Goal: Task Accomplishment & Management: Use online tool/utility

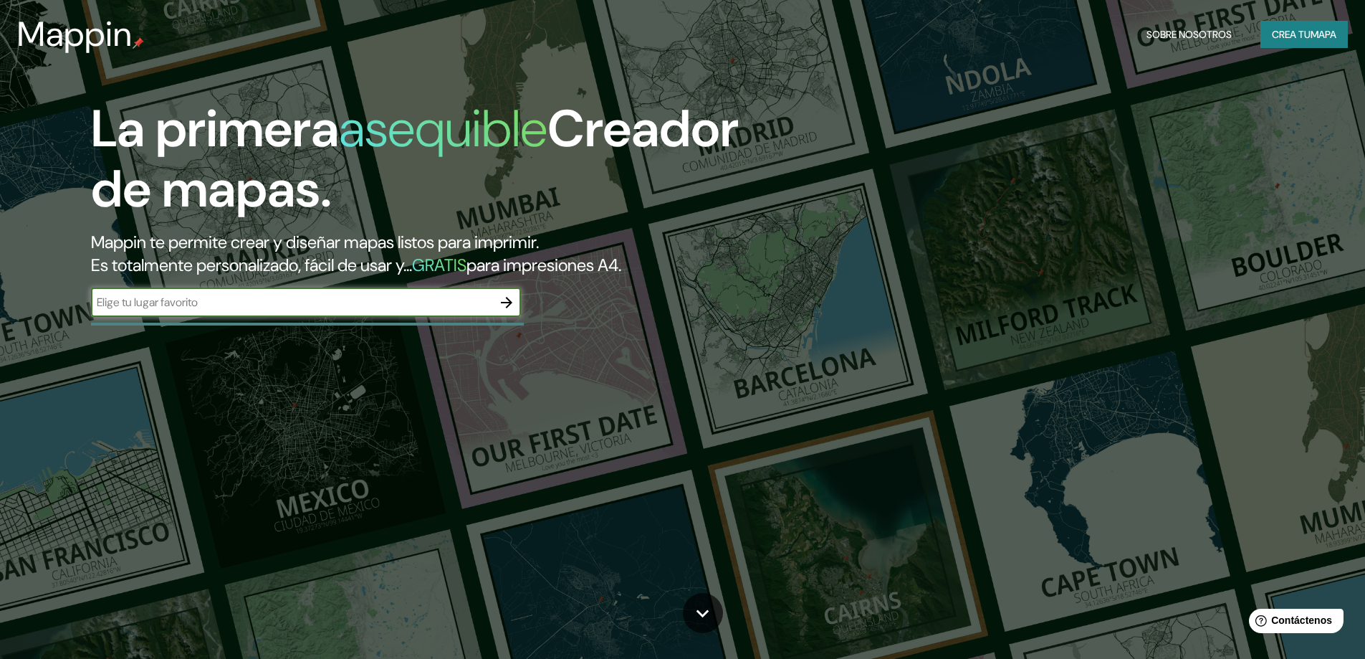
click at [336, 298] on input "text" at bounding box center [291, 302] width 401 height 16
type input "cordoba [GEOGRAPHIC_DATA]"
click at [508, 308] on icon "button" at bounding box center [506, 302] width 17 height 17
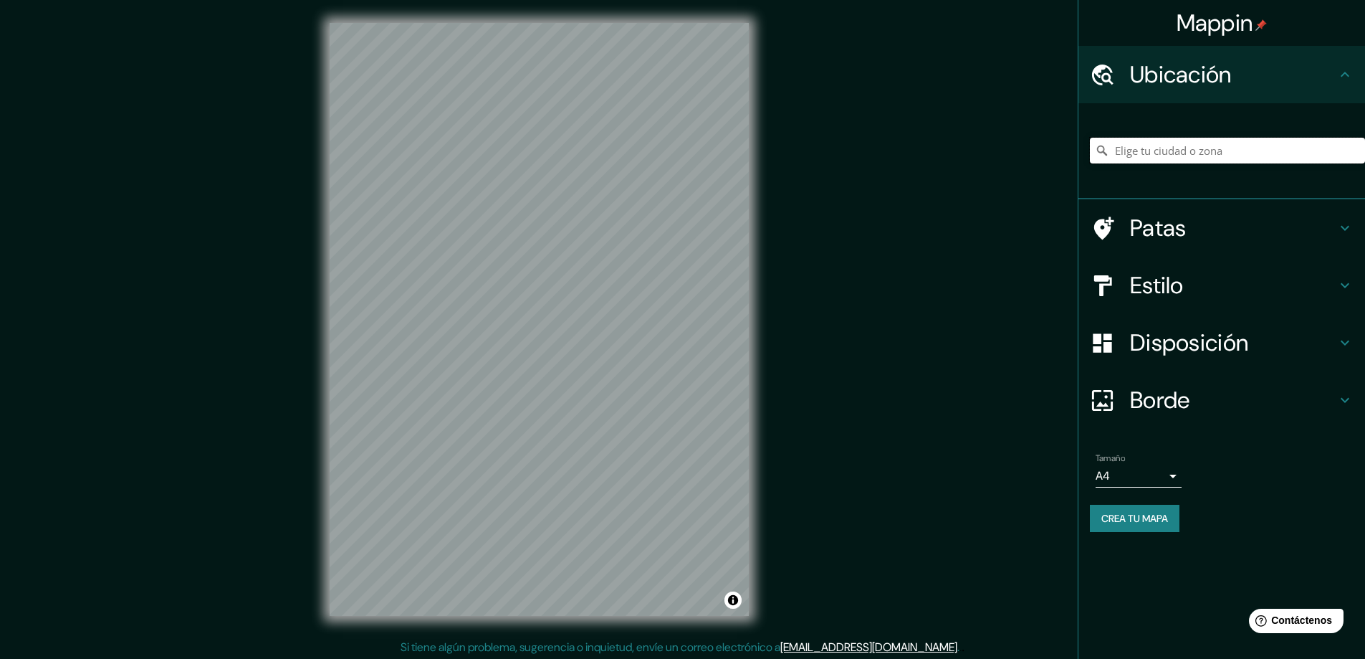
drag, startPoint x: 1166, startPoint y: 144, endPoint x: 1169, endPoint y: 137, distance: 7.7
click at [1167, 144] on input "Elige tu ciudad o zona" at bounding box center [1227, 151] width 275 height 26
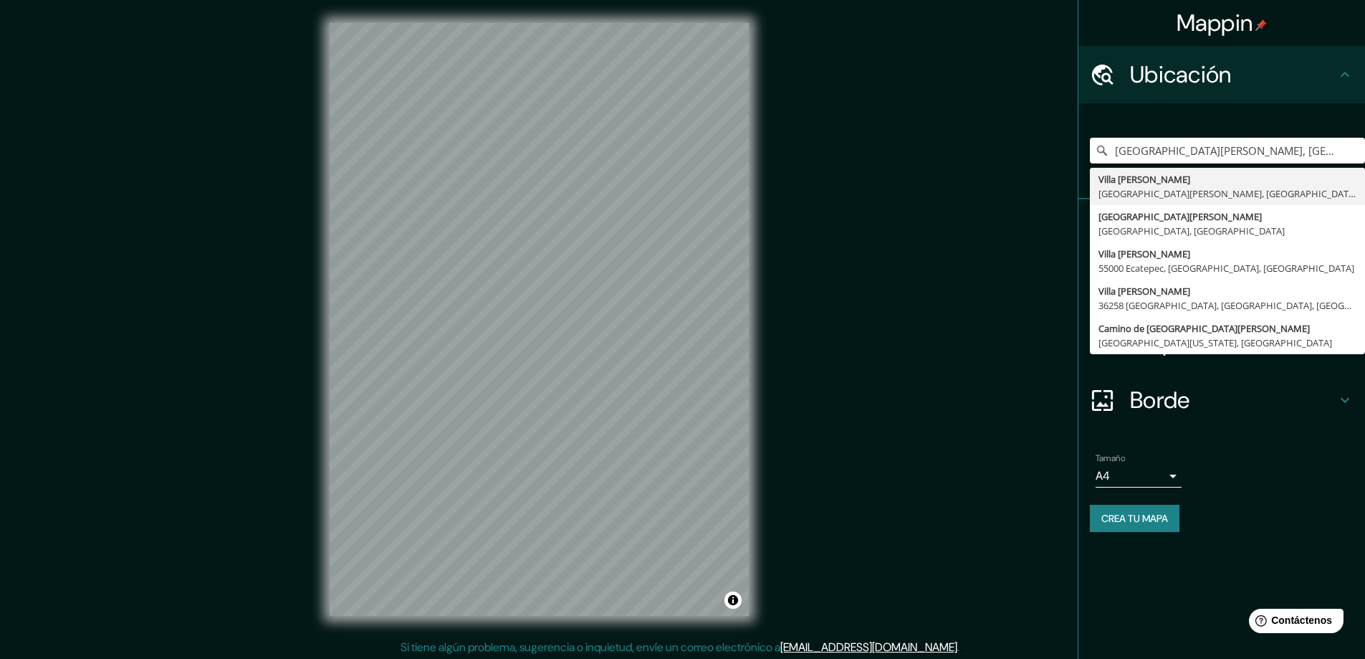
type input "[GEOGRAPHIC_DATA][PERSON_NAME], [GEOGRAPHIC_DATA][PERSON_NAME], [GEOGRAPHIC_DAT…"
click at [1211, 120] on div "[GEOGRAPHIC_DATA][PERSON_NAME], [GEOGRAPHIC_DATA][PERSON_NAME], [GEOGRAPHIC_DAT…" at bounding box center [1227, 151] width 275 height 72
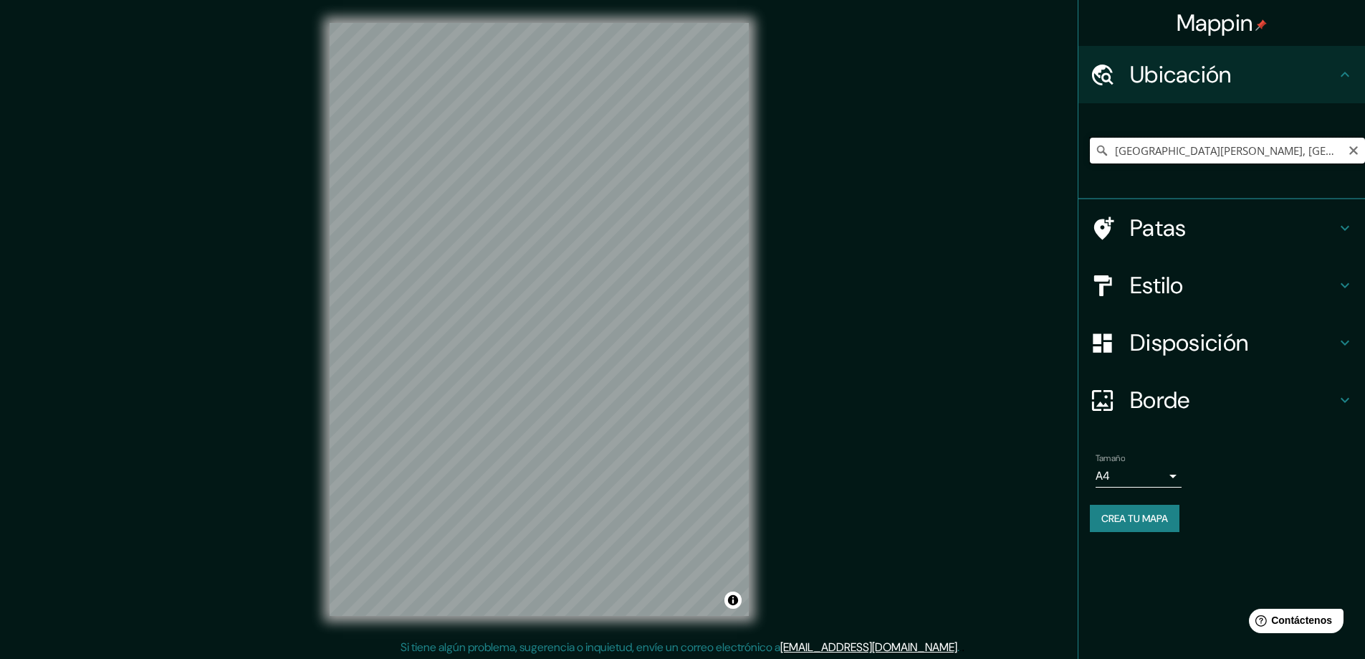
click at [1177, 152] on input "[GEOGRAPHIC_DATA][PERSON_NAME], [GEOGRAPHIC_DATA][PERSON_NAME], [GEOGRAPHIC_DAT…" at bounding box center [1227, 151] width 275 height 26
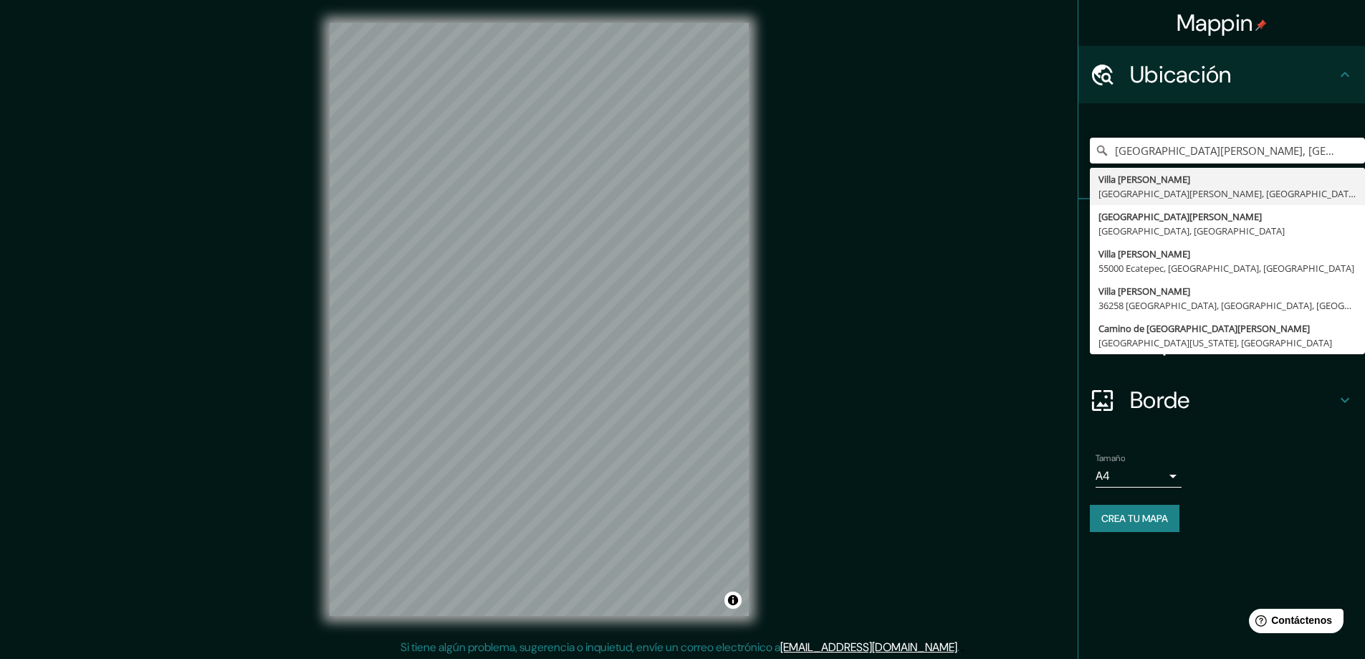
click at [970, 169] on div "Mappin [GEOGRAPHIC_DATA][PERSON_NAME], [GEOGRAPHIC_DATA][PERSON_NAME], [GEOGRAP…" at bounding box center [682, 330] width 1365 height 661
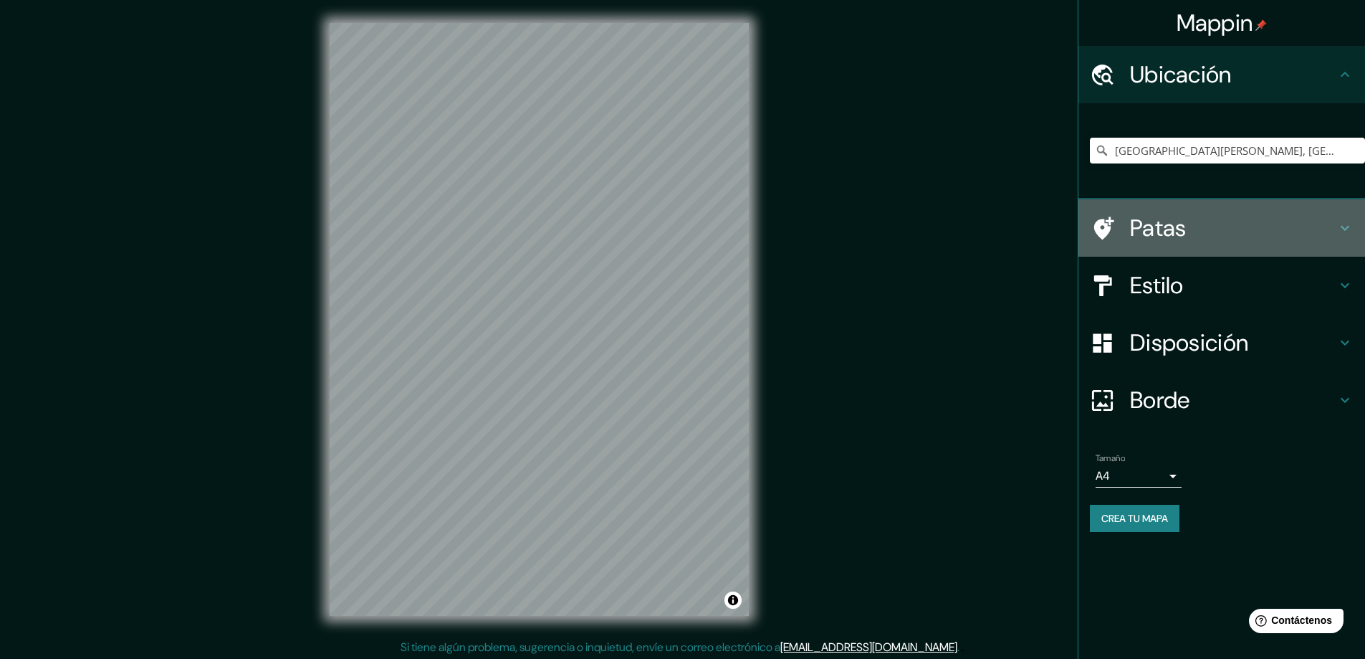
click at [1210, 232] on h4 "Patas" at bounding box center [1233, 228] width 206 height 29
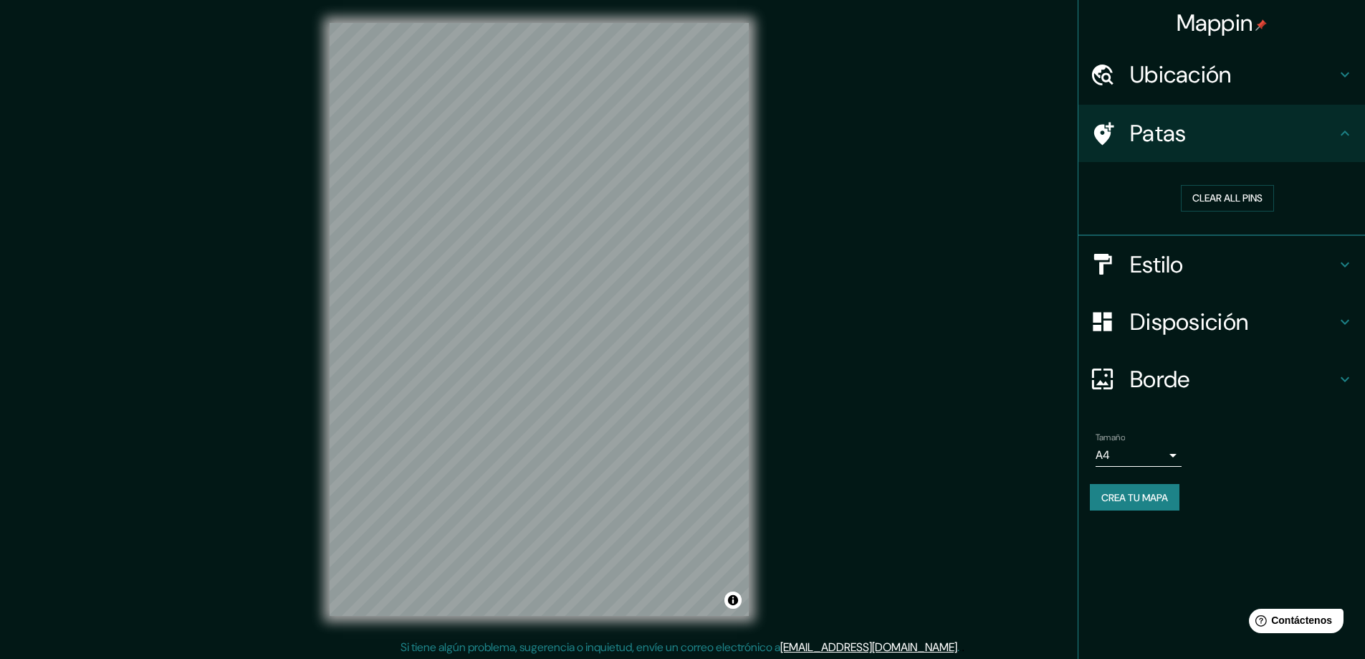
click at [853, 226] on div "Mappin [GEOGRAPHIC_DATA][PERSON_NAME], [GEOGRAPHIC_DATA][PERSON_NAME], [GEOGRAP…" at bounding box center [682, 330] width 1365 height 661
